Goal: Information Seeking & Learning: Learn about a topic

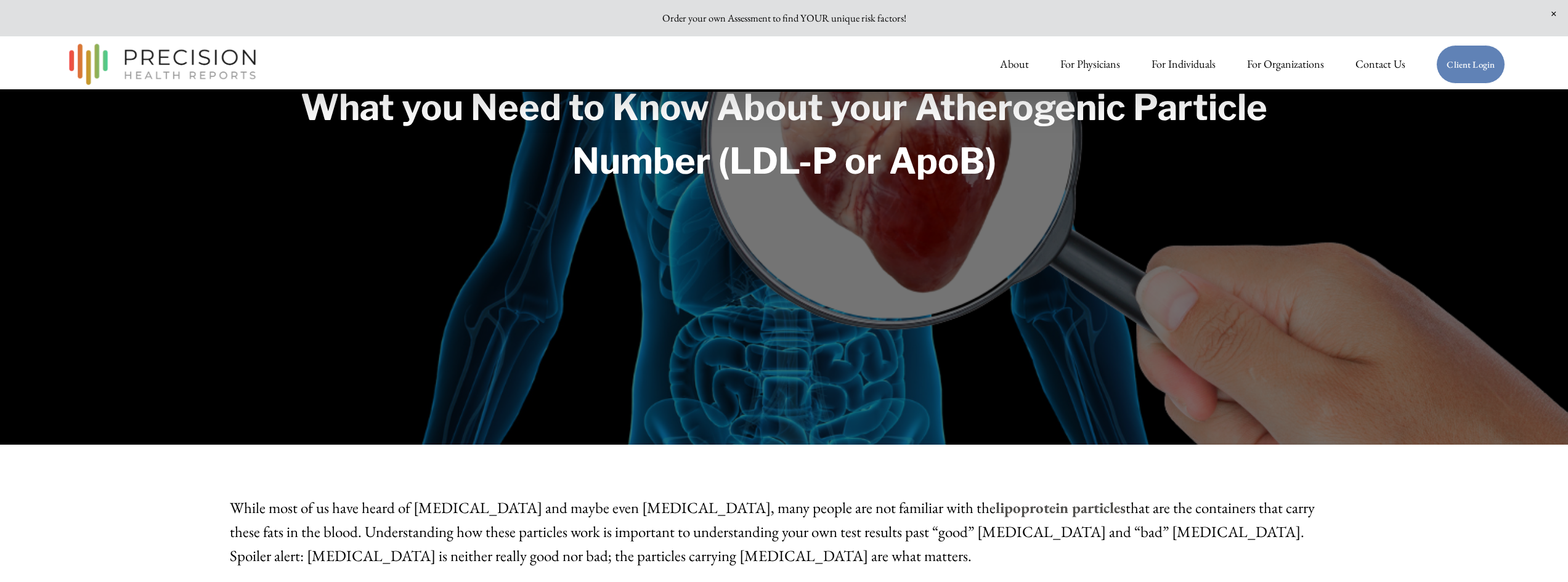
scroll to position [123, 0]
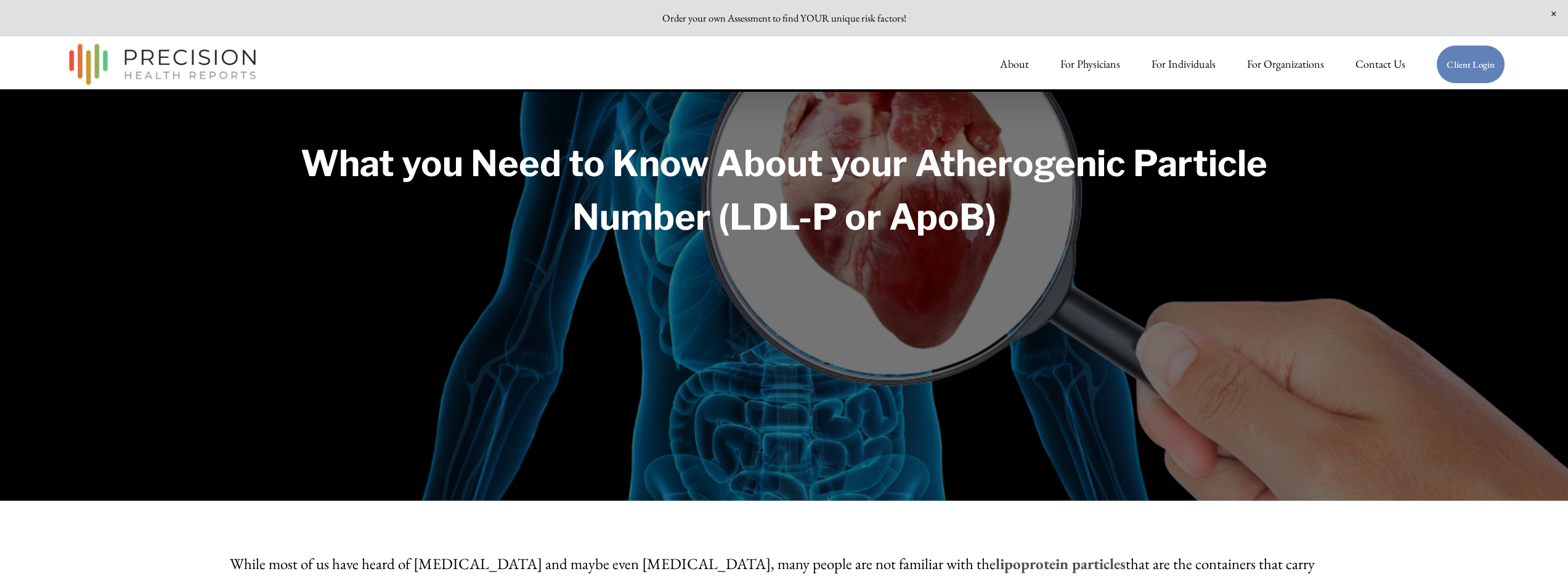
click at [1017, 62] on link "About" at bounding box center [1014, 64] width 29 height 25
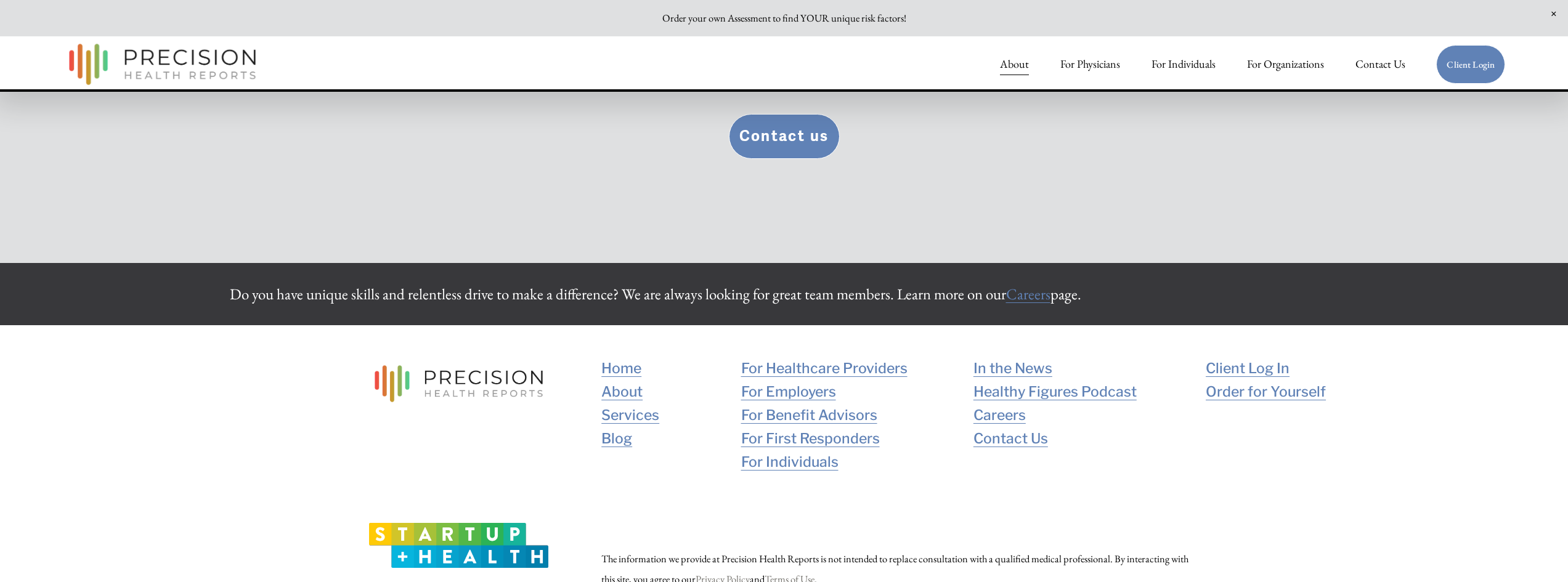
scroll to position [2733, 0]
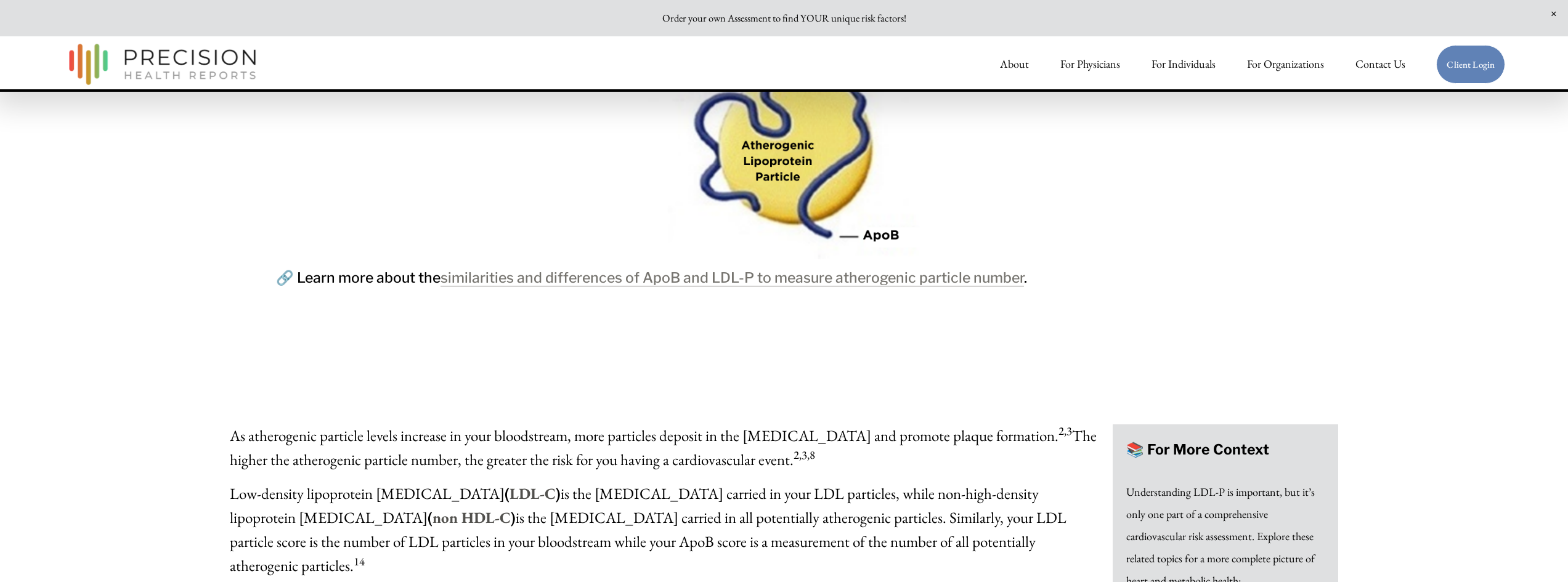
scroll to position [2464, 0]
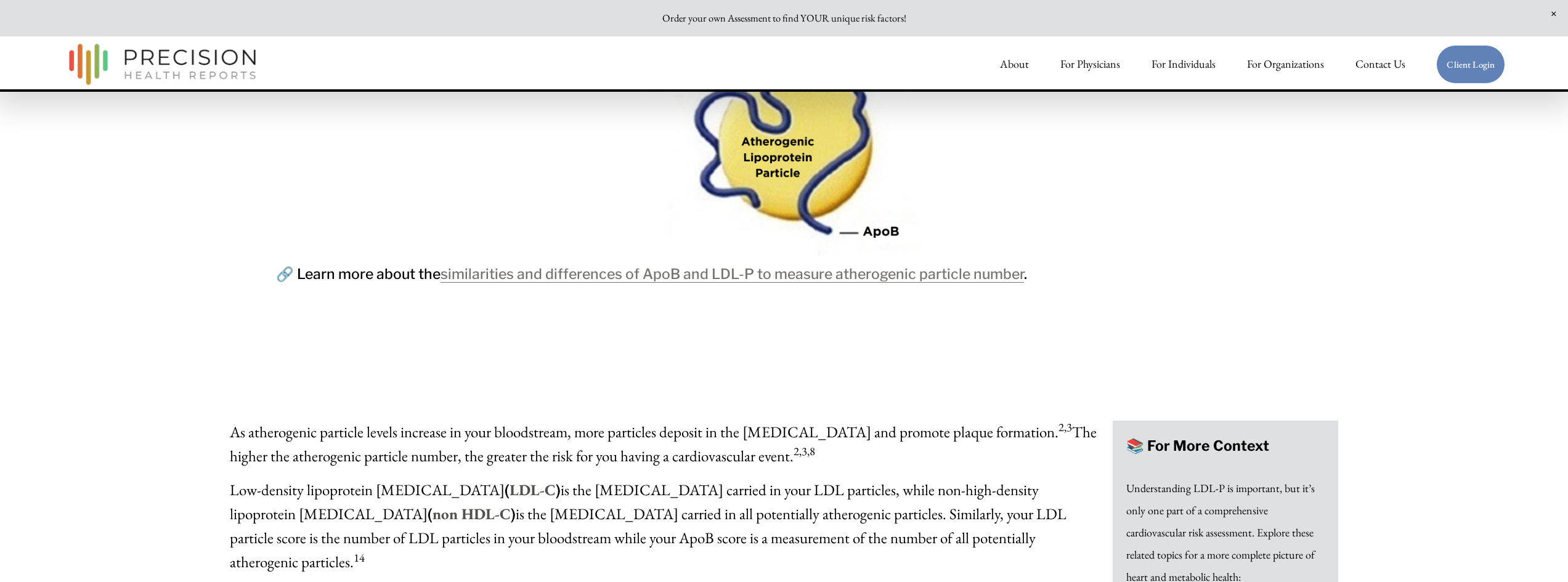
click at [670, 281] on link "similarities and differences of ApoB and LDL-P to measure atherogenic particle …" at bounding box center [732, 274] width 584 height 17
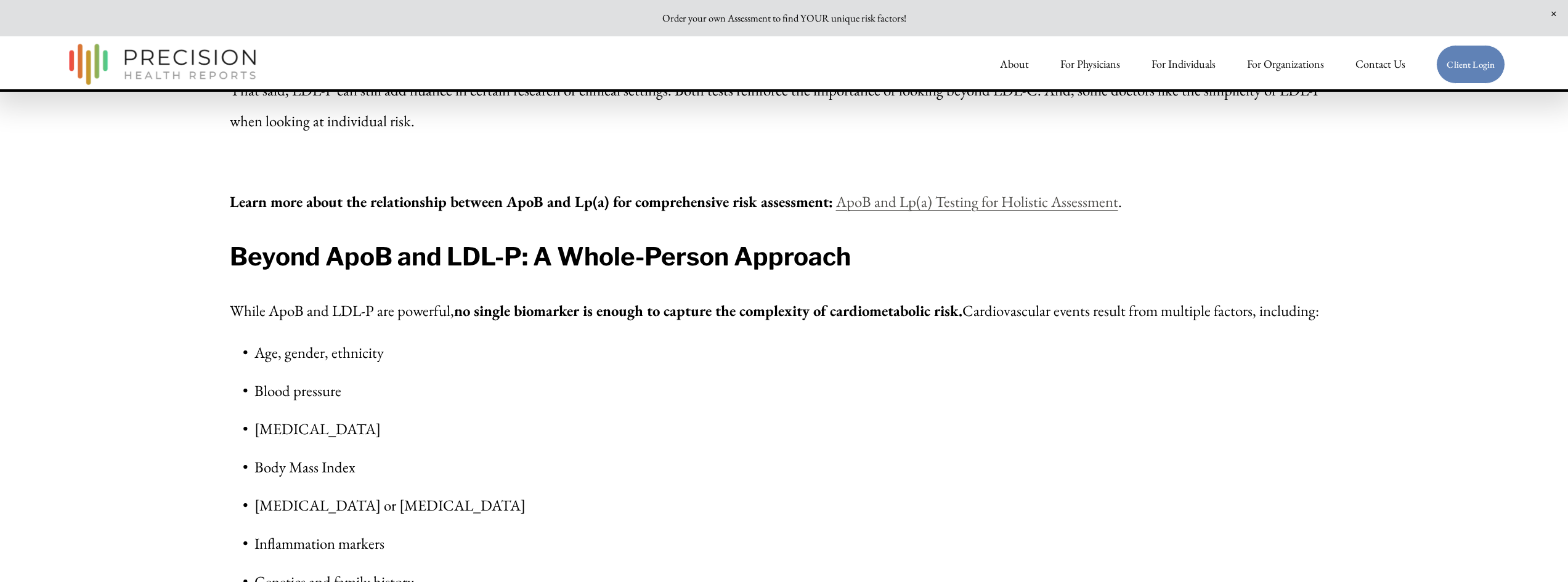
scroll to position [5113, 0]
